Goal: Task Accomplishment & Management: Use online tool/utility

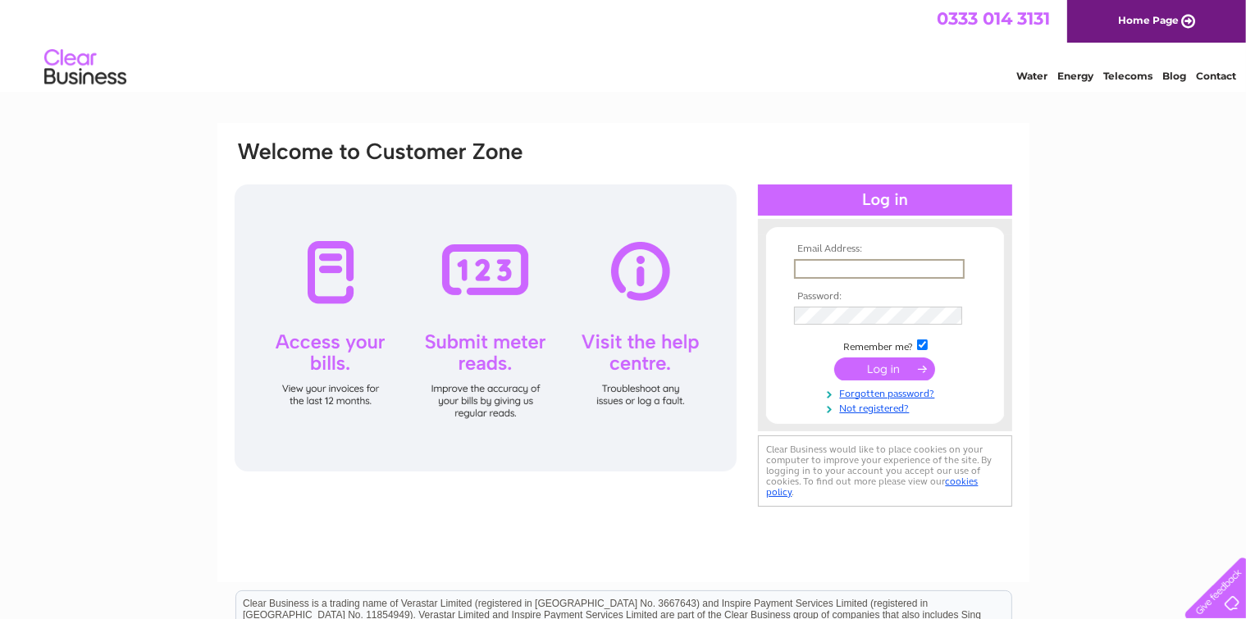
click at [900, 264] on input "text" at bounding box center [879, 269] width 171 height 20
type input "andrea@revitalizeEdinburgh.co.uk"
click at [862, 367] on input "submit" at bounding box center [884, 367] width 101 height 23
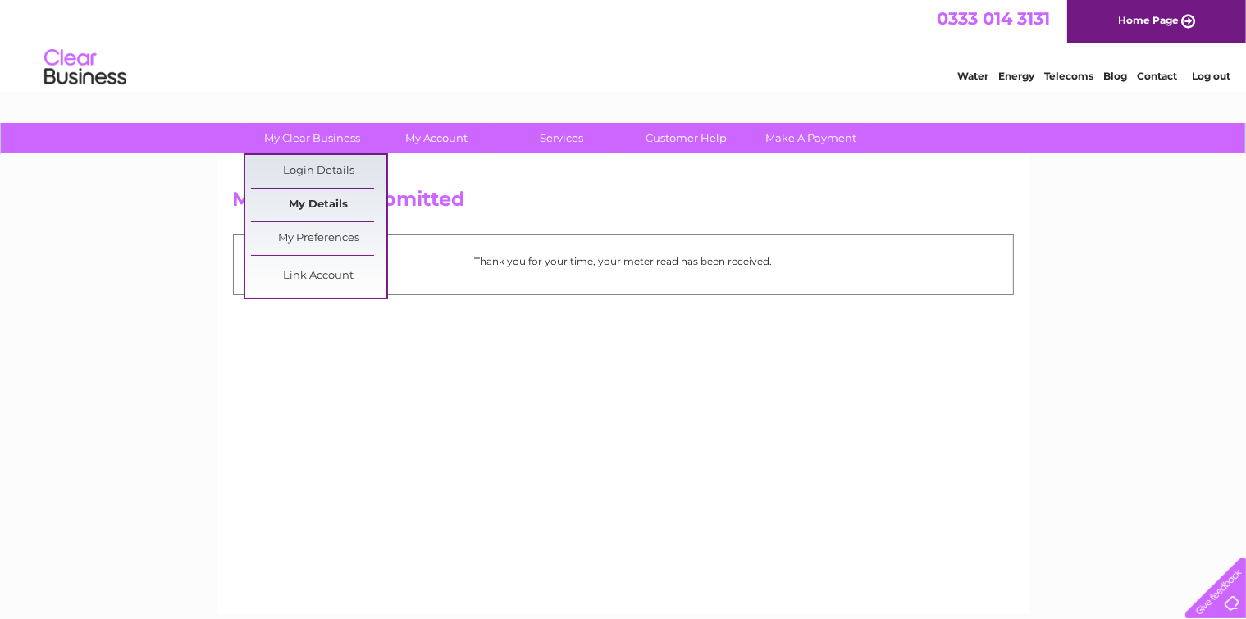
click at [325, 198] on link "My Details" at bounding box center [318, 205] width 135 height 33
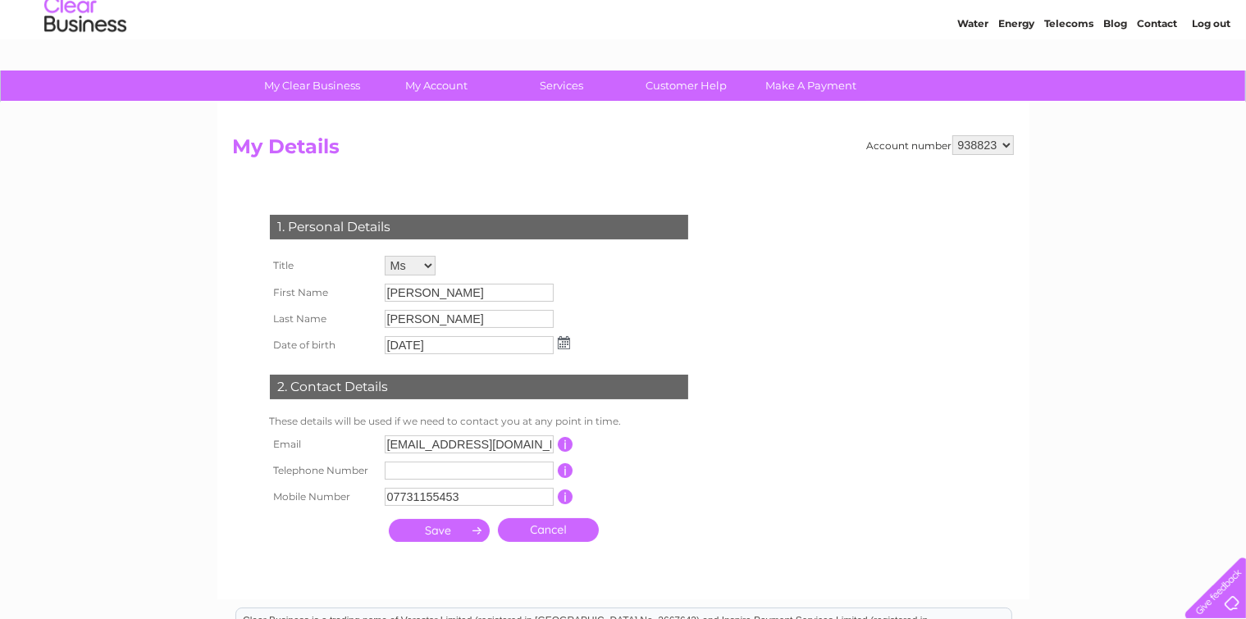
scroll to position [82, 0]
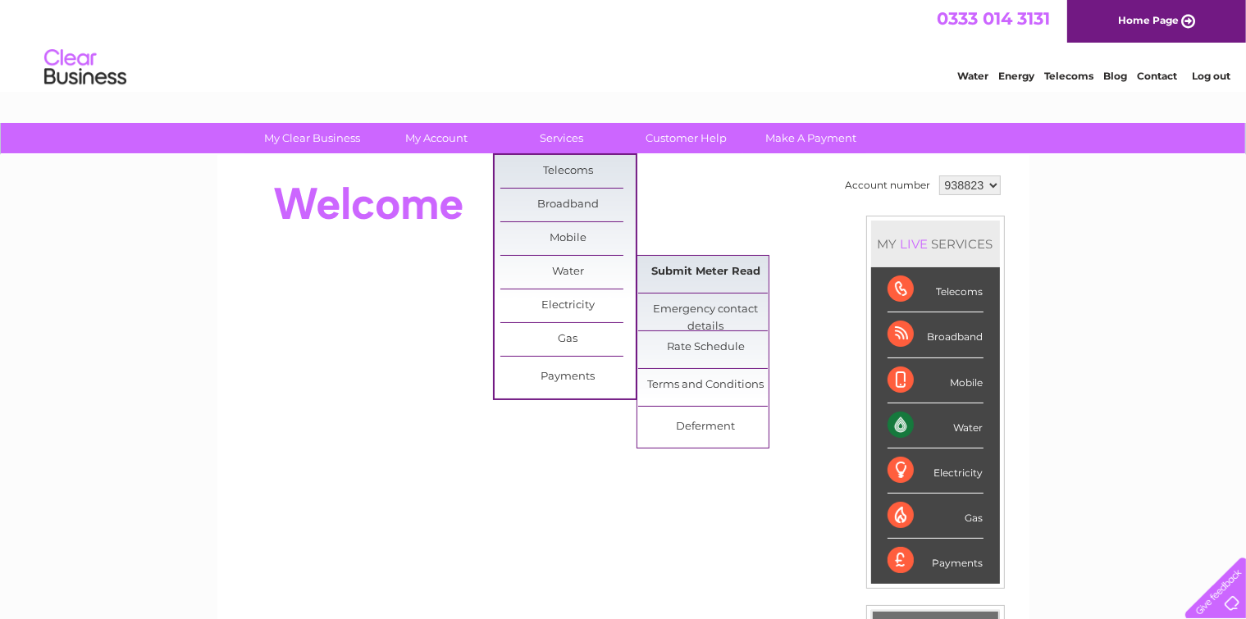
click at [701, 270] on link "Submit Meter Read" at bounding box center [705, 272] width 135 height 33
click at [659, 262] on link "Submit Meter Read" at bounding box center [705, 272] width 135 height 33
click at [683, 267] on link "Submit Meter Read" at bounding box center [705, 272] width 135 height 33
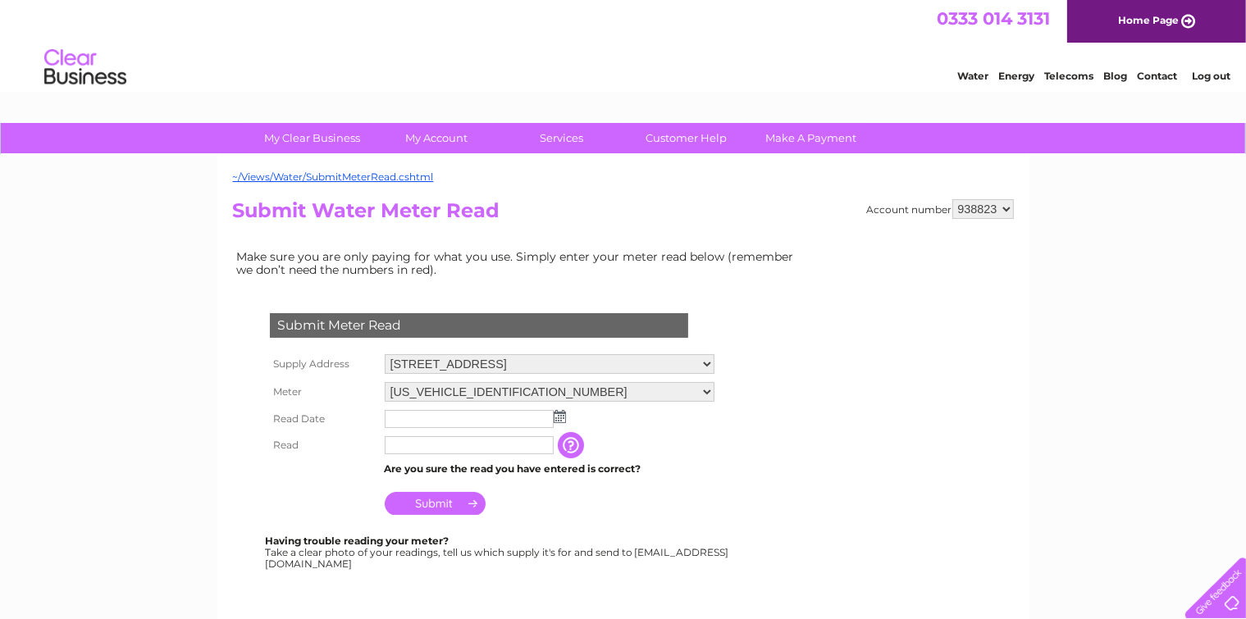
click at [1202, 75] on link "Log out" at bounding box center [1211, 76] width 39 height 12
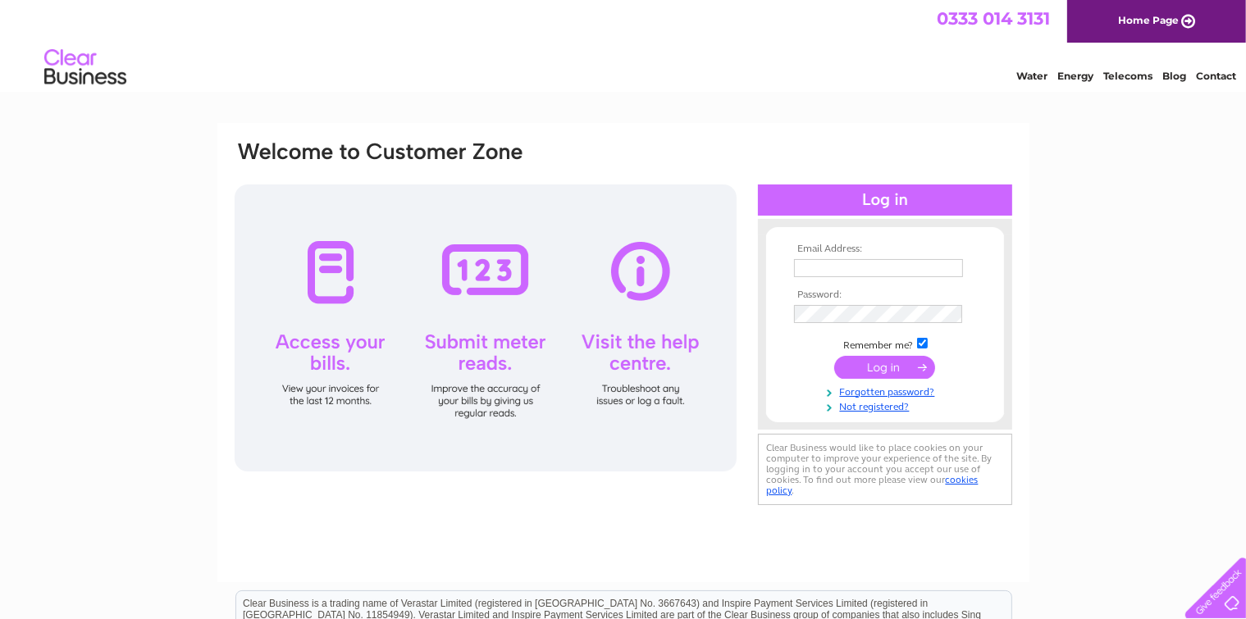
click at [830, 262] on input "text" at bounding box center [878, 268] width 169 height 18
click at [814, 269] on input "text" at bounding box center [879, 269] width 171 height 20
type input "[EMAIL_ADDRESS][DOMAIN_NAME]"
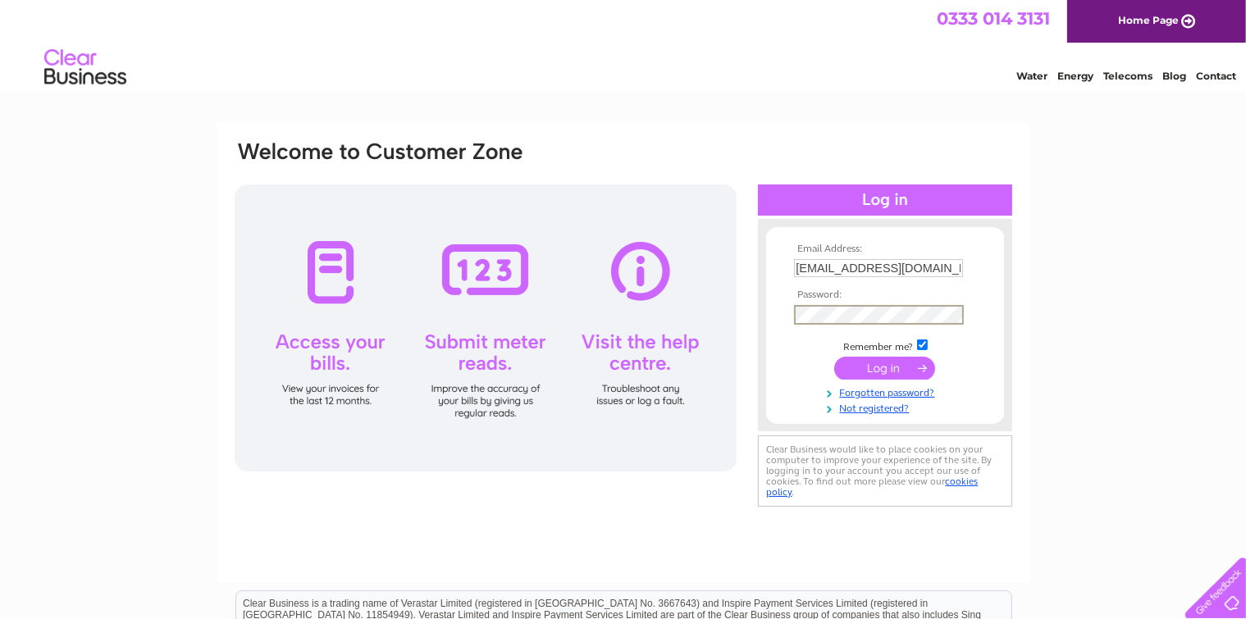
click at [866, 360] on input "submit" at bounding box center [884, 368] width 101 height 23
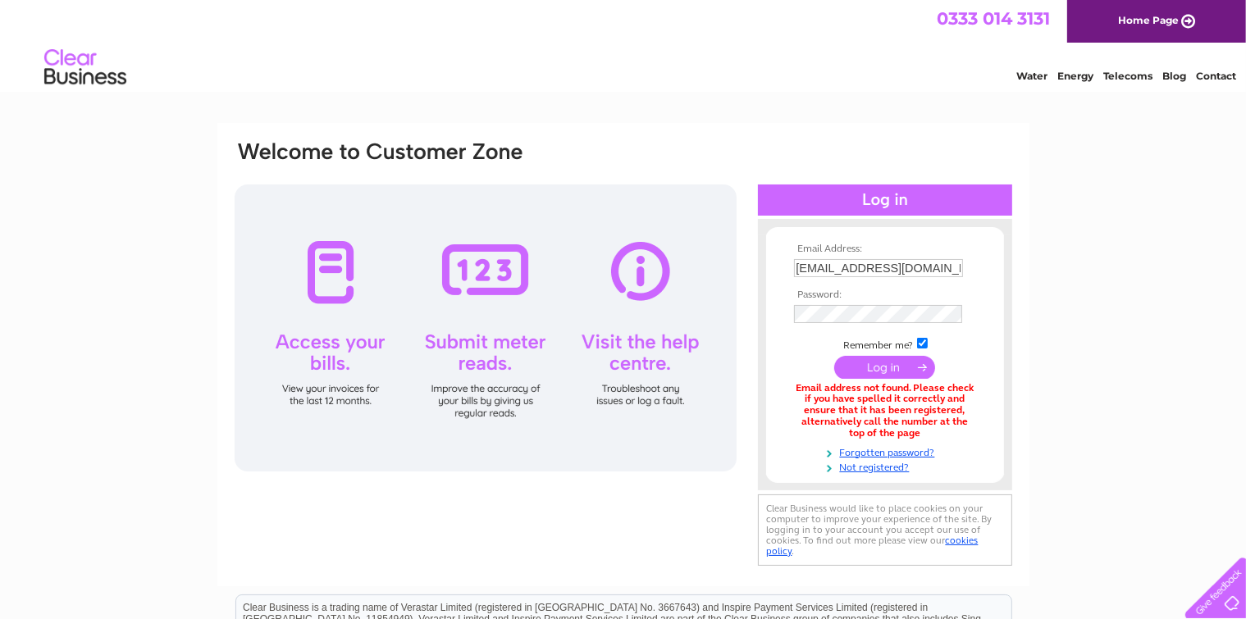
click at [886, 363] on input "submit" at bounding box center [884, 367] width 101 height 23
click at [860, 364] on input "submit" at bounding box center [884, 368] width 101 height 23
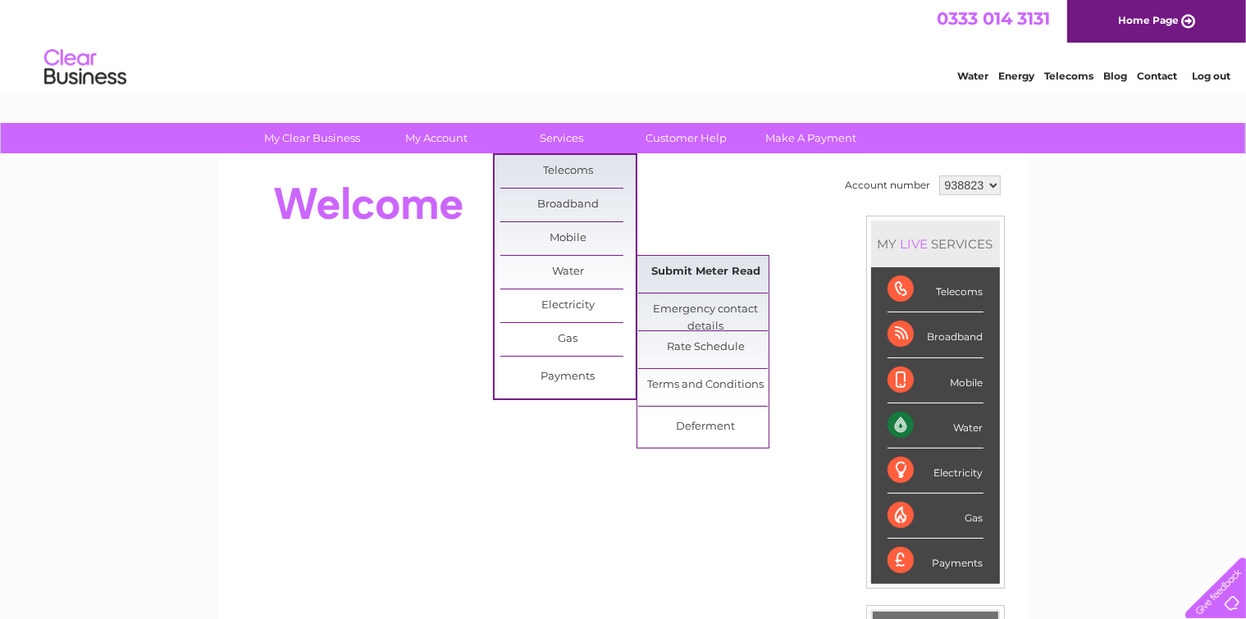
click at [699, 277] on link "Submit Meter Read" at bounding box center [705, 272] width 135 height 33
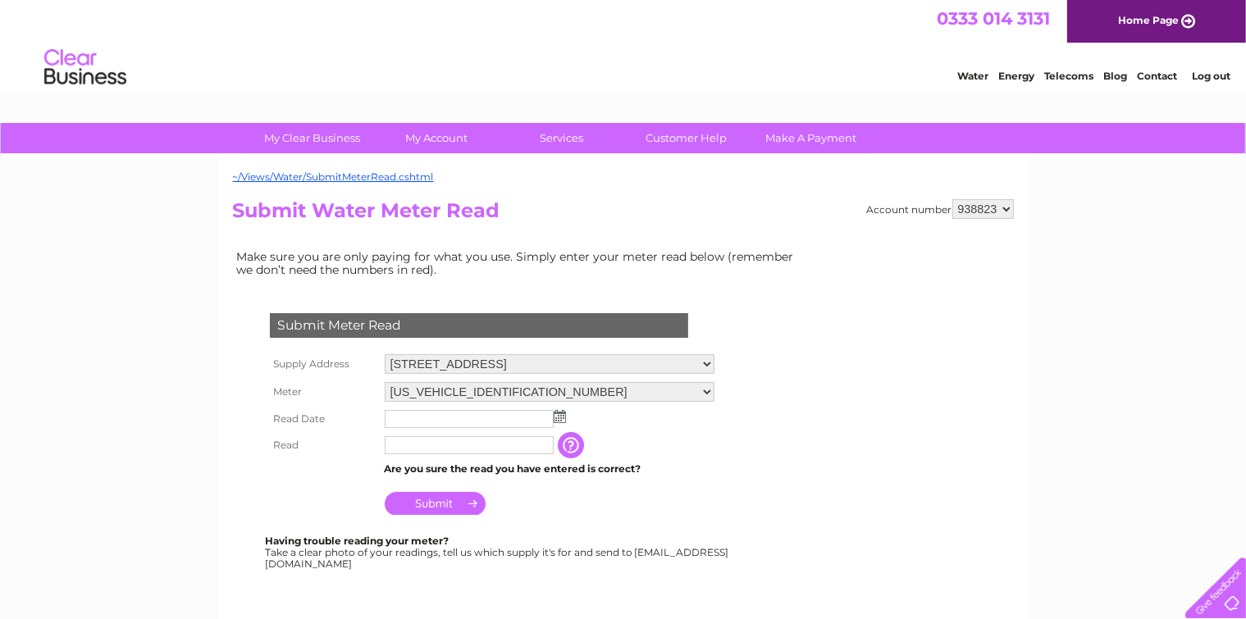
click at [1216, 71] on link "Log out" at bounding box center [1211, 76] width 39 height 12
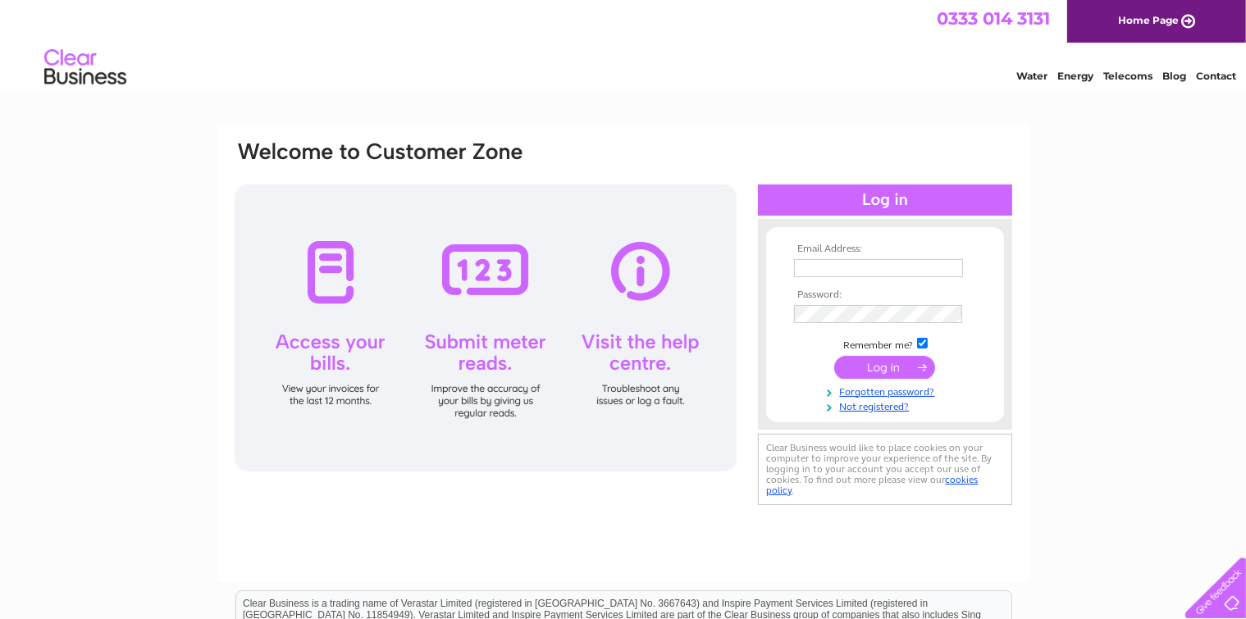
click at [851, 263] on input "text" at bounding box center [878, 268] width 169 height 18
type input "andreabaxterstevenson66@gmail.com"
click at [896, 367] on input "submit" at bounding box center [884, 368] width 101 height 23
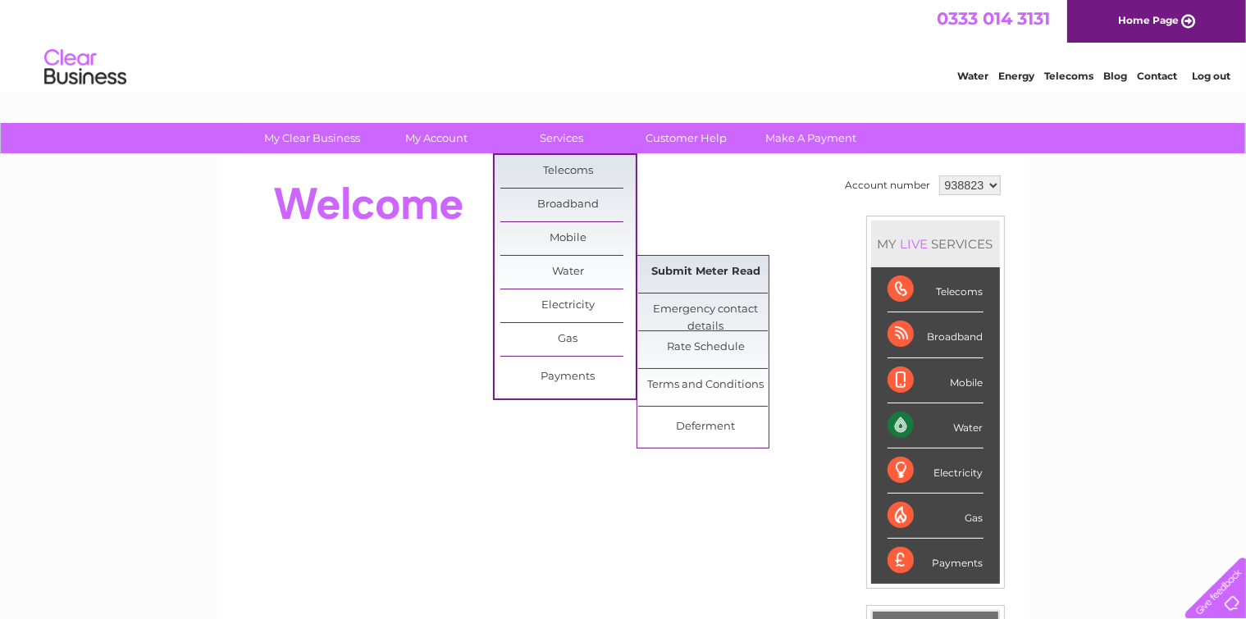
click at [671, 278] on link "Submit Meter Read" at bounding box center [705, 272] width 135 height 33
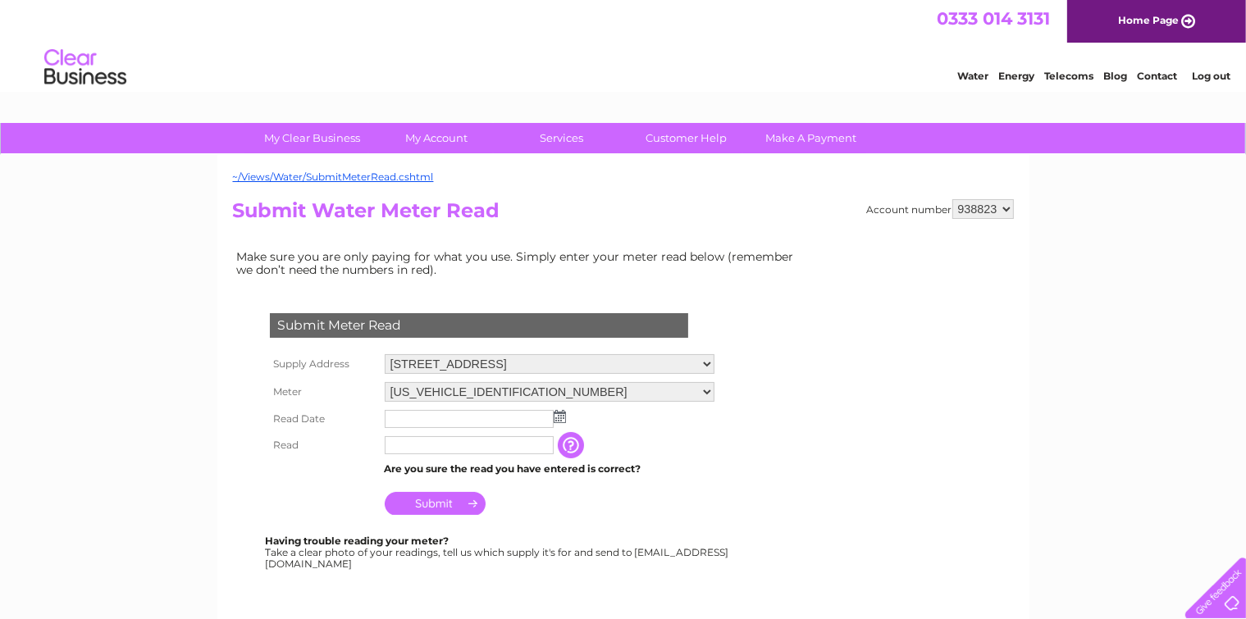
click at [1198, 77] on link "Log out" at bounding box center [1211, 76] width 39 height 12
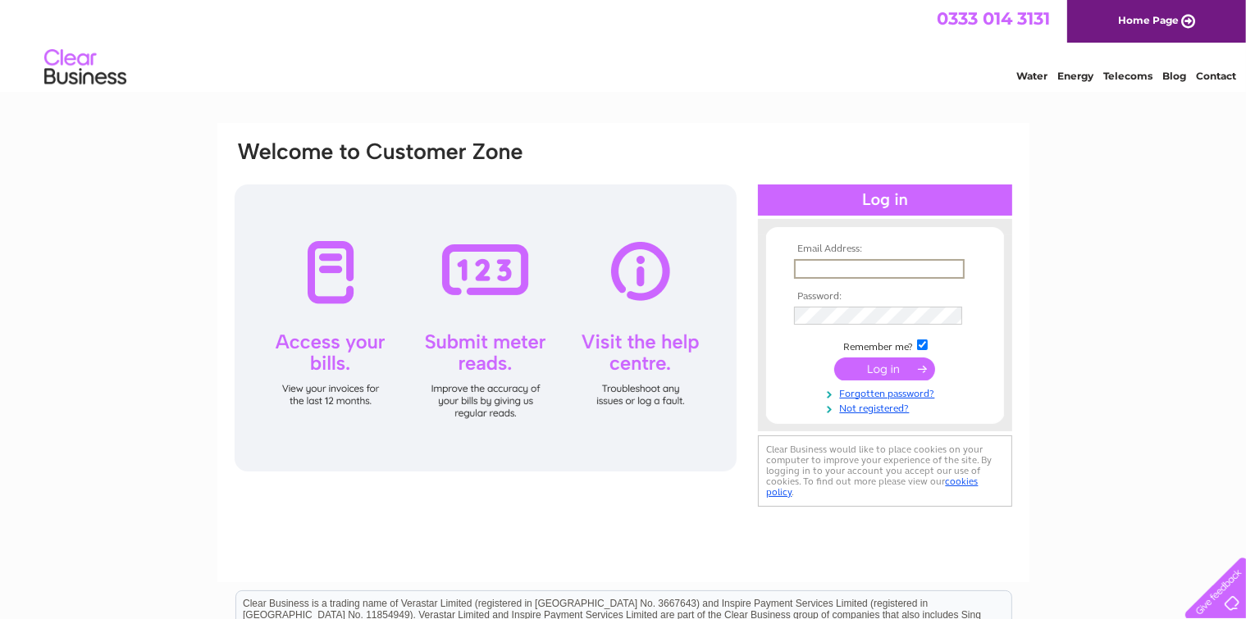
click at [809, 264] on input "text" at bounding box center [879, 269] width 171 height 20
type input "andreabaxterstevenson66@gmail.com"
click at [878, 374] on input "submit" at bounding box center [884, 367] width 101 height 23
click at [879, 367] on input "submit" at bounding box center [884, 367] width 101 height 23
click at [879, 365] on input "submit" at bounding box center [884, 367] width 101 height 23
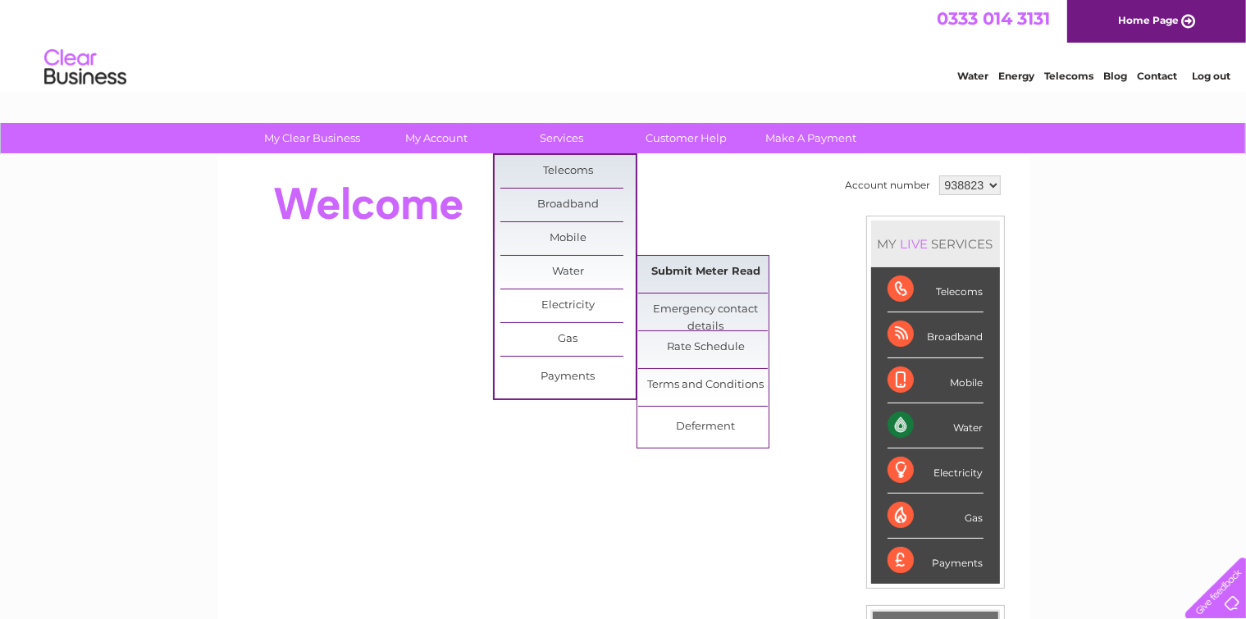
click at [682, 271] on link "Submit Meter Read" at bounding box center [705, 272] width 135 height 33
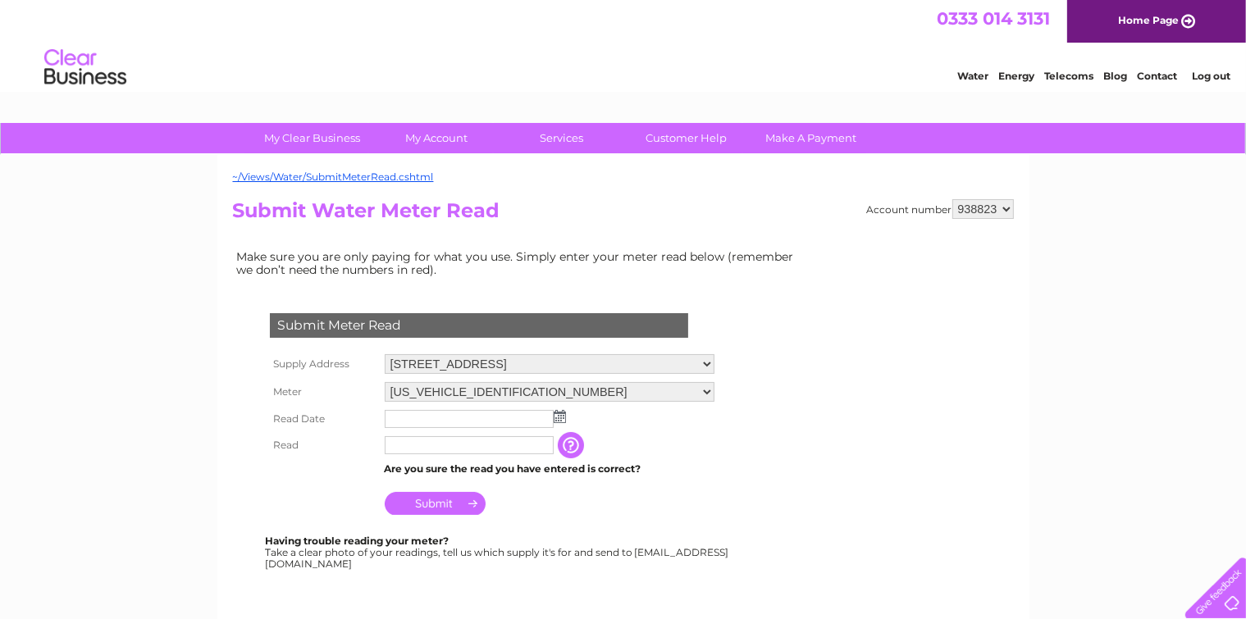
click at [1211, 72] on link "Log out" at bounding box center [1211, 76] width 39 height 12
